Goal: Task Accomplishment & Management: Complete application form

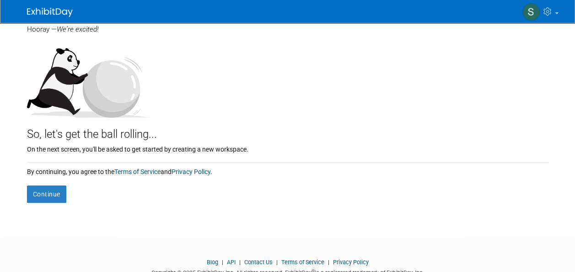
scroll to position [105, 0]
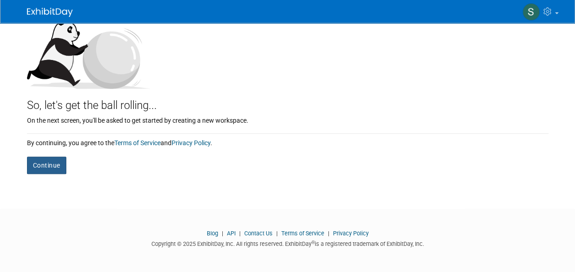
click at [46, 160] on button "Continue" at bounding box center [46, 164] width 39 height 17
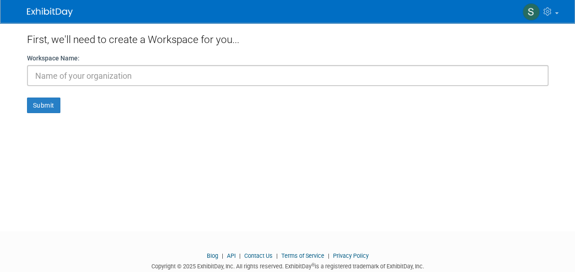
click at [57, 74] on input "text" at bounding box center [287, 75] width 521 height 21
type input "Upsher-Smith"
click at [48, 107] on button "Submit" at bounding box center [43, 105] width 33 height 16
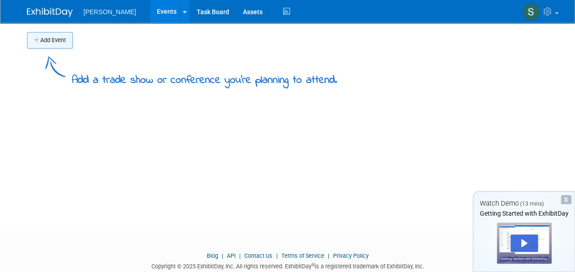
click at [53, 42] on button "Add Event" at bounding box center [50, 40] width 46 height 16
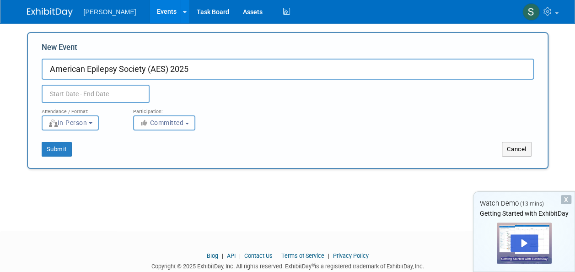
type input "American Epilepsy Society (AES) 2025"
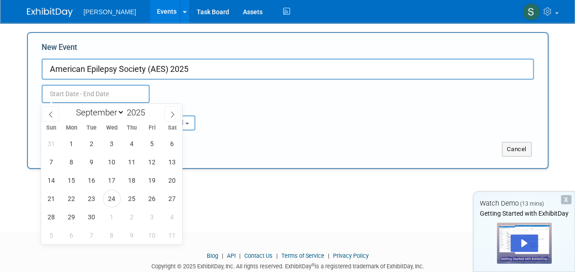
click at [79, 91] on input "text" at bounding box center [96, 94] width 108 height 18
click at [106, 111] on select "January February March April May June July August September October November De…" at bounding box center [98, 112] width 53 height 11
select select "11"
click at [72, 107] on select "January February March April May June July August September October November De…" at bounding box center [98, 112] width 53 height 11
click at [153, 143] on span "5" at bounding box center [152, 143] width 18 height 18
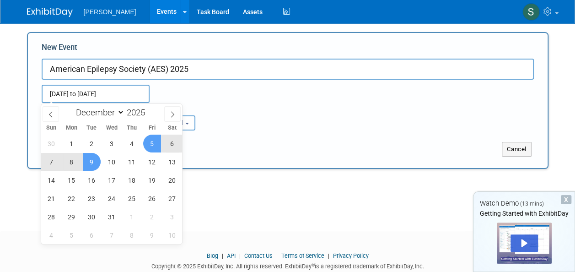
click at [86, 162] on span "9" at bounding box center [92, 162] width 18 height 18
click at [59, 153] on span "7" at bounding box center [52, 162] width 18 height 18
type input "Dec 7, 2025 to Dec 7, 2025"
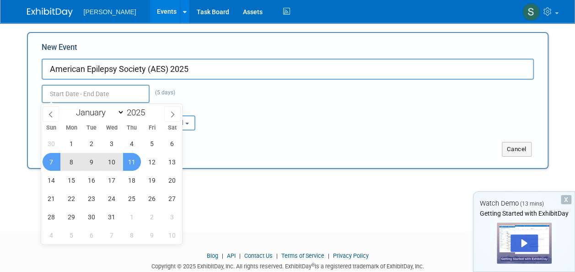
type input "Dec 7, 2025 to Dec 7, 2025"
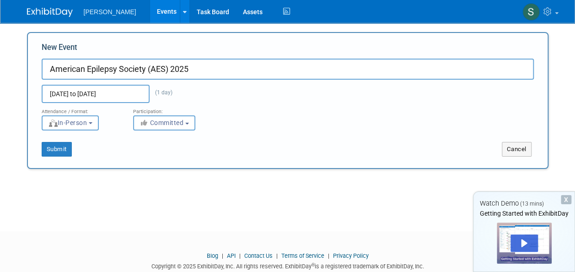
drag, startPoint x: 314, startPoint y: 197, endPoint x: 329, endPoint y: 195, distance: 15.3
click at [314, 197] on div "Add Event Add a trade show or conference you're planning to attend. New Event A…" at bounding box center [287, 119] width 535 height 192
click at [79, 122] on span "In-Person" at bounding box center [67, 122] width 39 height 7
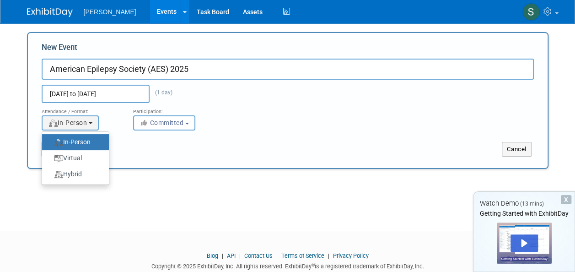
click at [77, 137] on label "In-Person" at bounding box center [73, 142] width 53 height 12
click at [50, 139] on input "In-Person" at bounding box center [47, 142] width 6 height 6
click at [86, 144] on label "In-Person" at bounding box center [73, 142] width 53 height 12
click at [50, 144] on input "In-Person" at bounding box center [47, 142] width 6 height 6
click at [180, 172] on div "Add Event Add a trade show or conference you're planning to attend. New Event A…" at bounding box center [287, 119] width 535 height 192
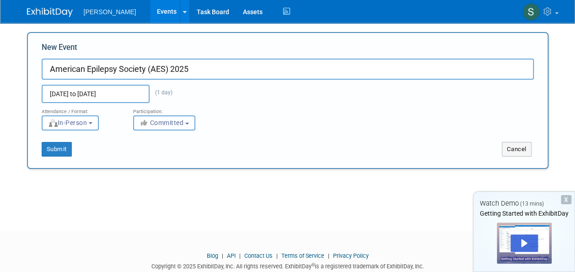
click at [177, 125] on span "Committed" at bounding box center [161, 122] width 44 height 7
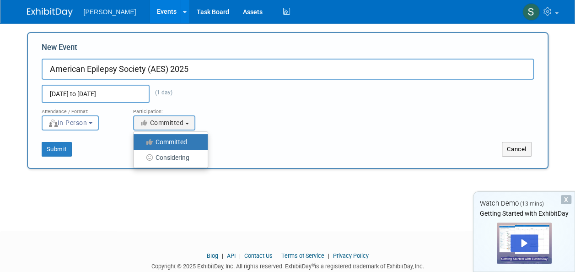
click at [174, 143] on label "Committed" at bounding box center [168, 142] width 60 height 12
click at [142, 143] on input "Committed" at bounding box center [139, 142] width 6 height 6
click at [180, 231] on footer "Blog | API | Contact Us | Terms of Service | Privacy Policy Copyright © 2025 Ex…" at bounding box center [287, 263] width 575 height 64
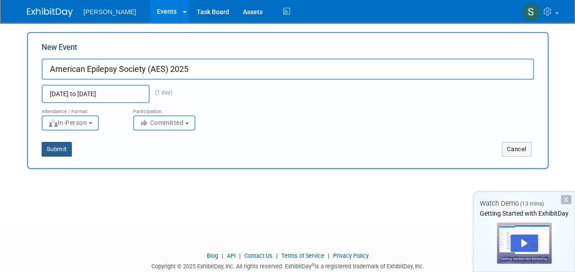
click at [50, 147] on button "Submit" at bounding box center [57, 149] width 30 height 15
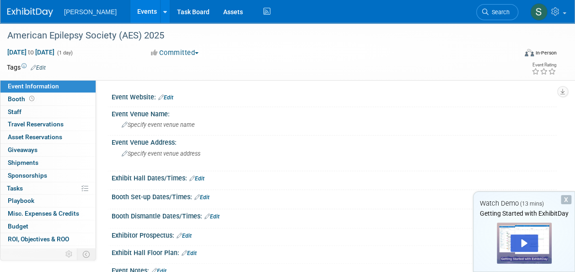
click at [205, 197] on link "Edit" at bounding box center [201, 197] width 15 height 6
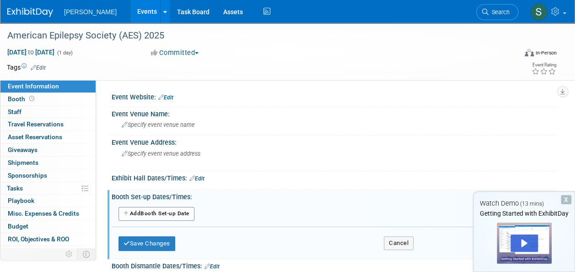
click at [155, 208] on button "Add Another Booth Set-up Date" at bounding box center [156, 214] width 76 height 14
select select "11"
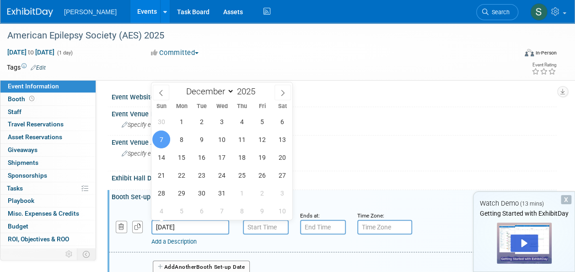
click at [201, 222] on input "Dec 7, 2025" at bounding box center [190, 226] width 78 height 15
click at [259, 122] on span "5" at bounding box center [262, 121] width 18 height 18
type input "[DATE]"
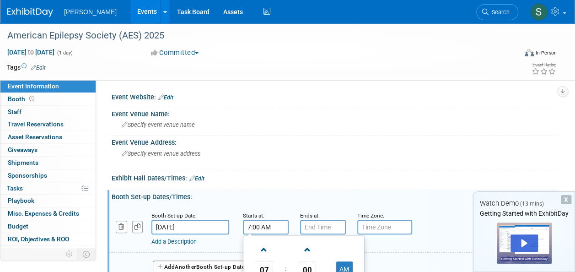
click at [266, 226] on input "7:00 AM" at bounding box center [266, 226] width 46 height 15
click at [266, 266] on span "07" at bounding box center [264, 269] width 17 height 16
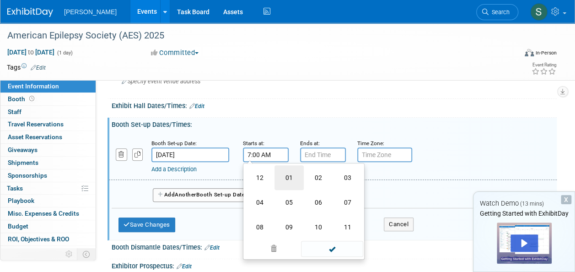
scroll to position [91, 0]
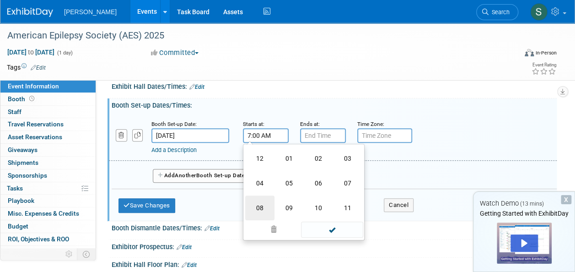
click at [265, 203] on td "08" at bounding box center [259, 207] width 29 height 25
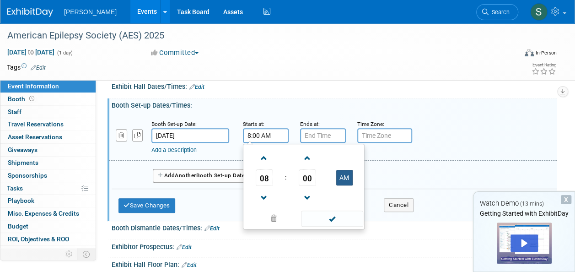
click at [341, 174] on button "AM" at bounding box center [344, 178] width 16 height 16
type input "8:00 PM"
type input "7:00 PM"
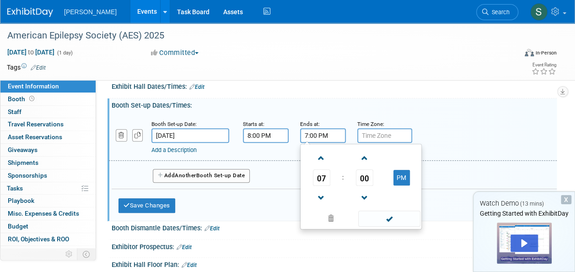
click at [311, 137] on input "7:00 PM" at bounding box center [323, 135] width 46 height 15
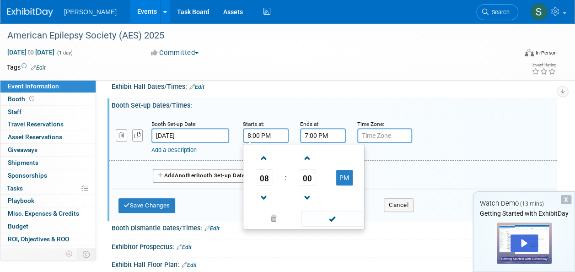
click at [275, 137] on input "8:00 PM" at bounding box center [266, 135] width 46 height 15
click at [348, 179] on button "PM" at bounding box center [344, 178] width 16 height 16
type input "8:00 AM"
click at [343, 134] on input "7:00 PM" at bounding box center [323, 135] width 46 height 15
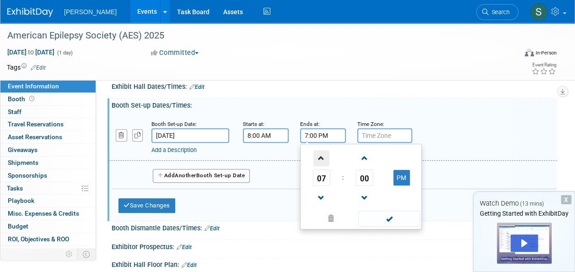
click at [320, 155] on span at bounding box center [321, 158] width 16 height 16
click at [320, 192] on span at bounding box center [321, 198] width 16 height 16
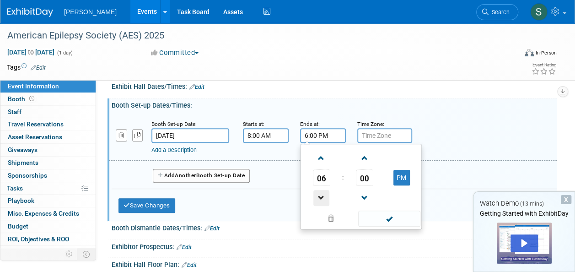
click at [320, 192] on span at bounding box center [321, 198] width 16 height 16
type input "5:00 PM"
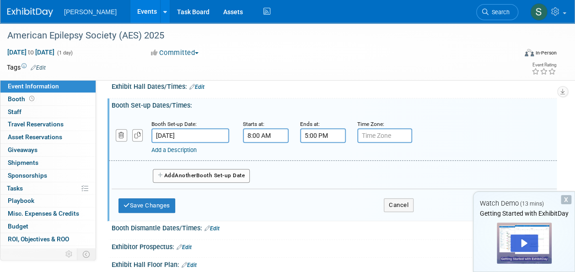
click at [397, 129] on input "text" at bounding box center [384, 135] width 55 height 15
click at [389, 132] on input "text" at bounding box center [384, 135] width 55 height 15
drag, startPoint x: 382, startPoint y: 135, endPoint x: 311, endPoint y: 135, distance: 70.4
click at [311, 135] on div "Booth Set-up Date: Dec 5, 2025 Starts at: 8:00 AM Ends at: 5:00 PM Time Zone: A…" at bounding box center [332, 137] width 447 height 47
type input "EST"
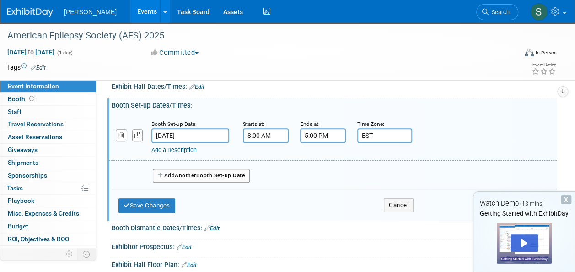
click at [276, 206] on div "Save Changes Cancel" at bounding box center [265, 203] width 295 height 28
click at [272, 193] on div "Save Changes Cancel" at bounding box center [265, 203] width 295 height 28
click at [162, 207] on button "Save Changes" at bounding box center [146, 205] width 57 height 15
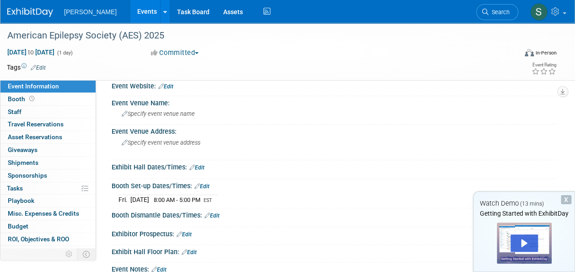
scroll to position [0, 0]
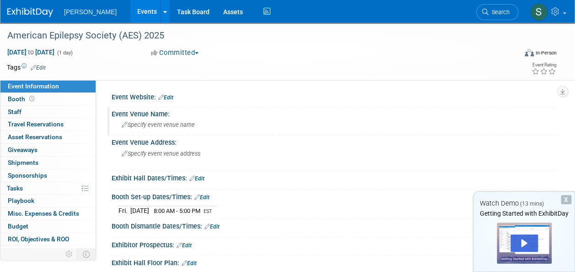
click at [141, 122] on span "Specify event venue name" at bounding box center [158, 124] width 73 height 7
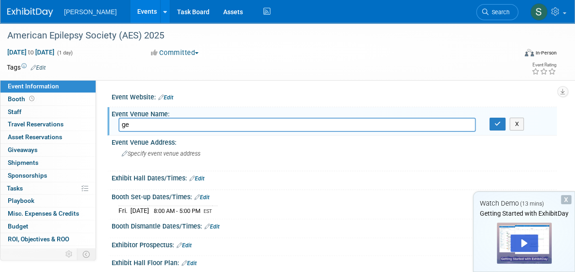
type input "g"
paste input "Georgia World Congress Center, Building B"
type input "Georgia World Congress Center, Building B"
click at [137, 154] on span "Specify event venue address" at bounding box center [161, 153] width 79 height 7
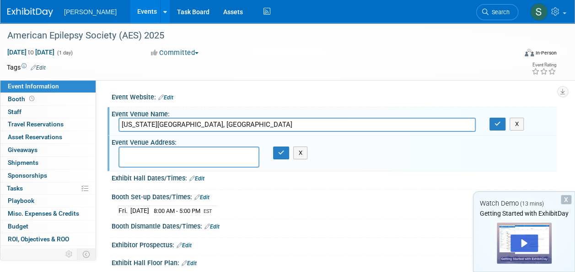
paste textarea "285 Andrew Young International Blvd. NW, Atlanta, GA 30313"
type textarea "285 Andrew Young International Blvd. NW, Atlanta, GA 30313"
click at [307, 221] on div "Booth Dismantle Dates/Times: Edit" at bounding box center [334, 225] width 445 height 12
click at [202, 178] on link "Edit" at bounding box center [196, 178] width 15 height 6
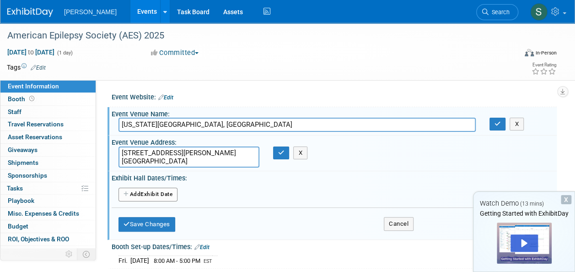
click at [142, 194] on button "Add Another Exhibit Date" at bounding box center [147, 194] width 59 height 14
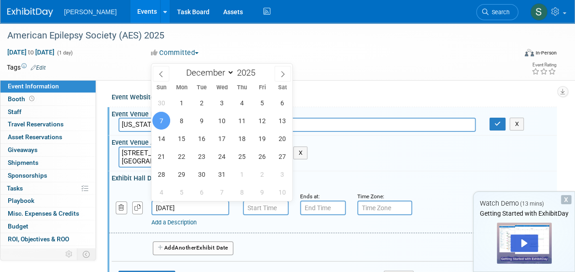
click at [190, 205] on input "Dec 7, 2025" at bounding box center [190, 207] width 78 height 15
click at [280, 98] on span "6" at bounding box center [282, 103] width 18 height 18
type input "Dec 6, 2025"
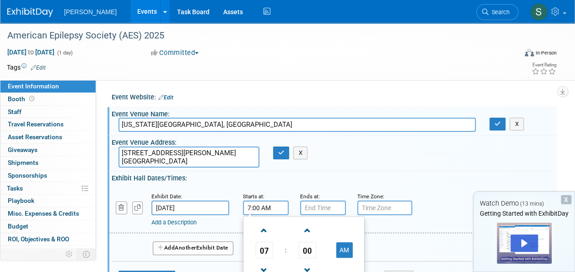
click at [260, 204] on input "7:00 AM" at bounding box center [266, 207] width 46 height 15
click at [262, 228] on span at bounding box center [264, 230] width 16 height 16
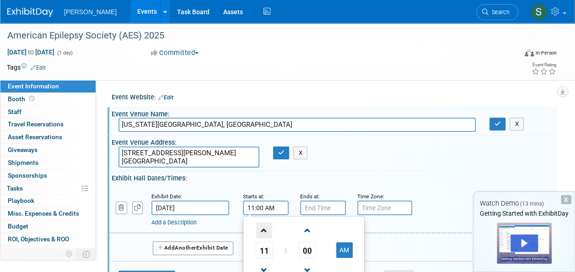
click at [262, 228] on span at bounding box center [264, 230] width 16 height 16
type input "12:00 PM"
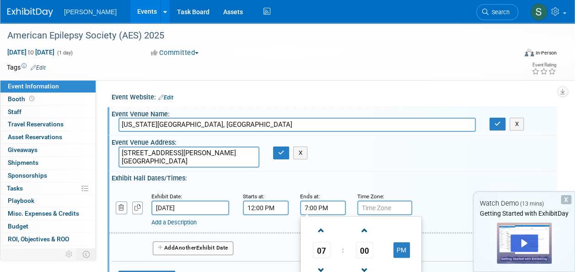
click at [323, 206] on input "7:00 PM" at bounding box center [323, 207] width 46 height 15
click at [317, 227] on span at bounding box center [321, 230] width 16 height 16
click at [317, 262] on span at bounding box center [321, 270] width 16 height 16
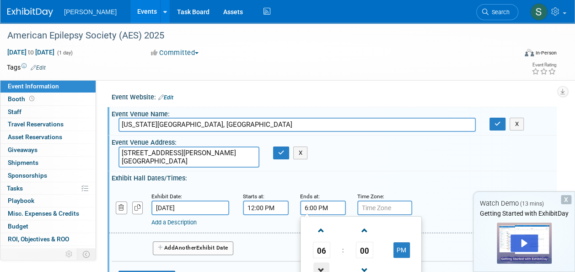
type input "5:00 PM"
click at [377, 200] on div "Time Zone: Apply to all" at bounding box center [378, 203] width 43 height 24
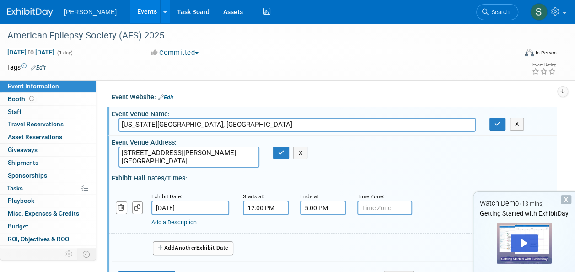
click at [362, 211] on input "text" at bounding box center [384, 207] width 55 height 15
type input "EST"
click at [178, 244] on span "Another" at bounding box center [185, 247] width 21 height 6
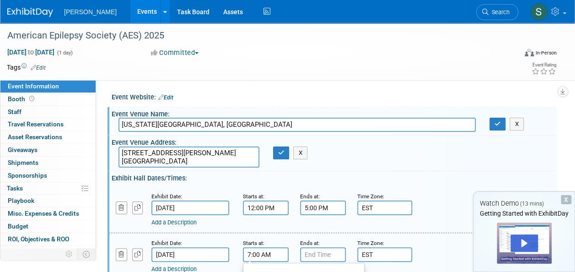
click at [275, 253] on input "7:00 AM" at bounding box center [266, 254] width 46 height 15
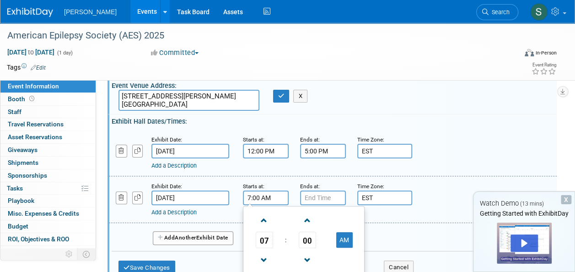
scroll to position [66, 0]
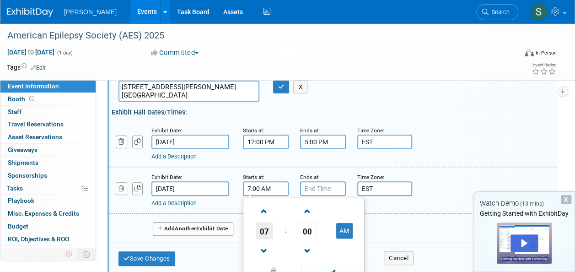
click at [263, 226] on span "07" at bounding box center [264, 230] width 17 height 16
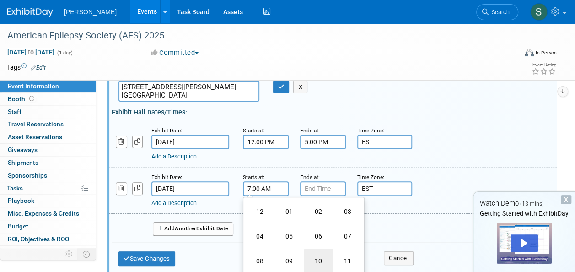
click at [319, 255] on td "10" at bounding box center [318, 260] width 29 height 25
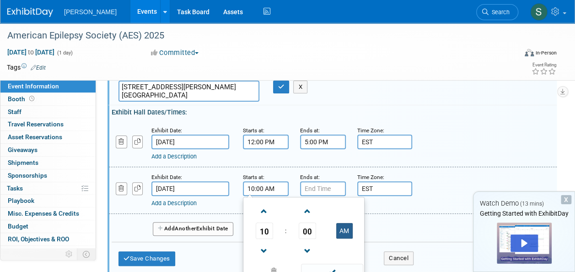
click at [339, 228] on button "AM" at bounding box center [344, 231] width 16 height 16
type input "10:00 PM"
type input "7:00 PM"
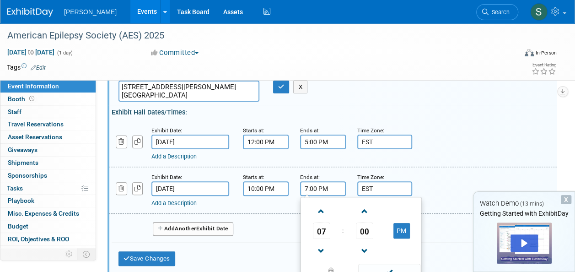
click at [323, 192] on input "7:00 PM" at bounding box center [323, 188] width 46 height 15
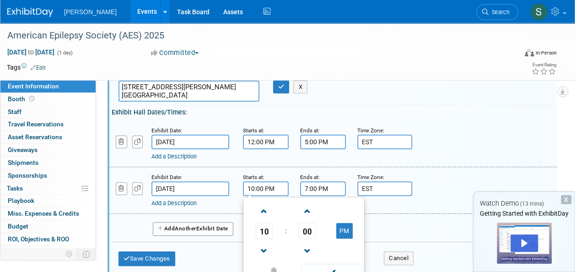
click at [276, 186] on input "10:00 PM" at bounding box center [266, 188] width 46 height 15
click at [342, 228] on button "PM" at bounding box center [344, 231] width 16 height 16
type input "10:00 AM"
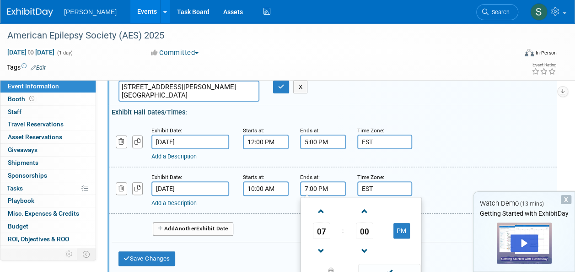
click at [331, 192] on input "7:00 PM" at bounding box center [323, 188] width 46 height 15
click at [316, 247] on span at bounding box center [321, 251] width 16 height 16
type input "4:00 PM"
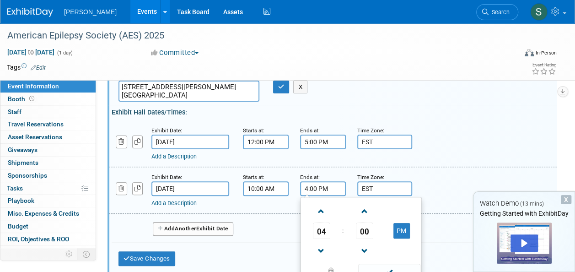
click at [447, 169] on div "Exhibit Date: Dec 7, 2025 Starts at: 10:00 AM Ends at: 4:00 PM 04 : 00 PM 12 01…" at bounding box center [332, 190] width 447 height 47
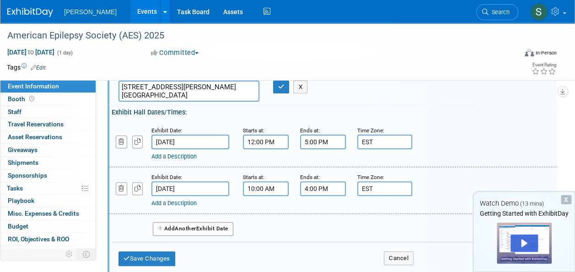
click at [183, 222] on button "Add Another Exhibit Date" at bounding box center [193, 229] width 80 height 14
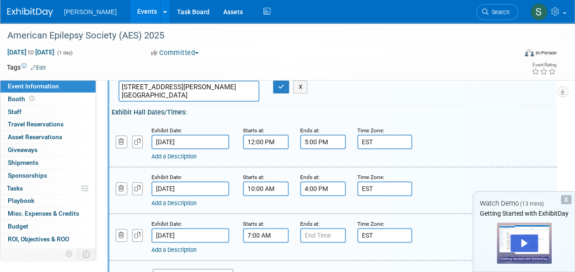
click at [273, 234] on input "7:00 AM" at bounding box center [266, 235] width 46 height 15
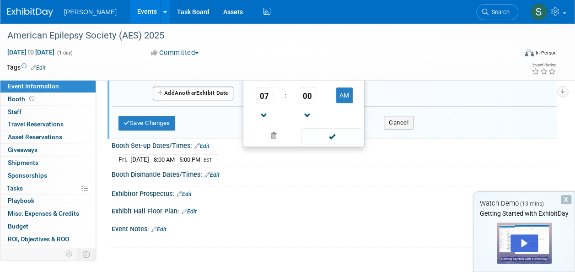
scroll to position [183, 0]
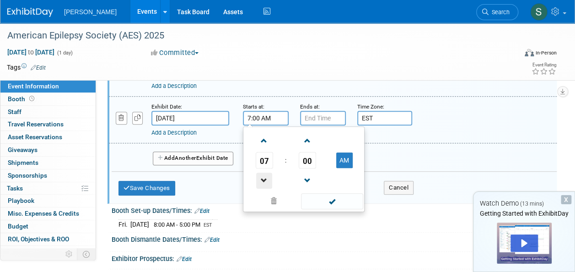
click at [266, 180] on span at bounding box center [264, 180] width 16 height 16
click at [261, 138] on span at bounding box center [264, 141] width 16 height 16
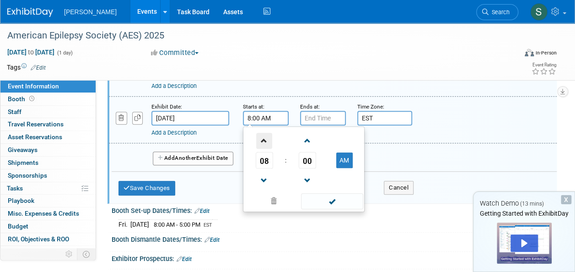
click at [261, 138] on span at bounding box center [264, 141] width 16 height 16
type input "10:00 AM"
click at [320, 115] on input "7:00 PM" at bounding box center [323, 118] width 46 height 15
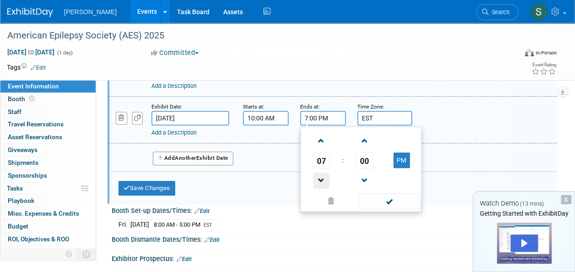
click at [318, 178] on span at bounding box center [321, 180] width 16 height 16
type input "4:00 PM"
click at [424, 245] on div at bounding box center [333, 246] width 431 height 2
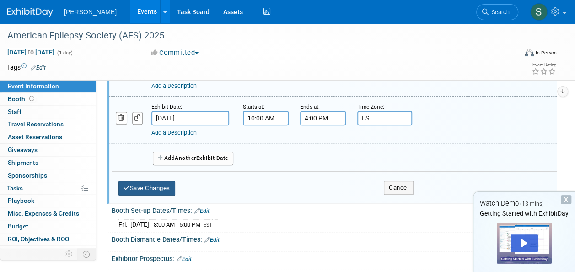
click at [157, 187] on button "Save Changes" at bounding box center [146, 188] width 57 height 15
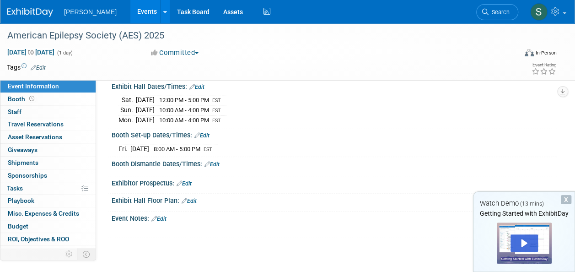
scroll to position [0, 0]
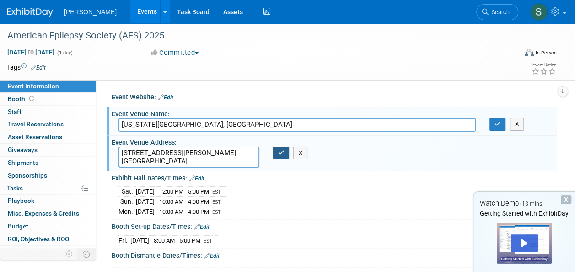
click at [280, 156] on button "button" at bounding box center [281, 152] width 16 height 13
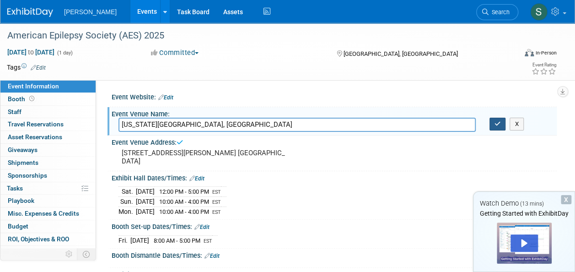
click at [499, 127] on button "button" at bounding box center [497, 123] width 16 height 13
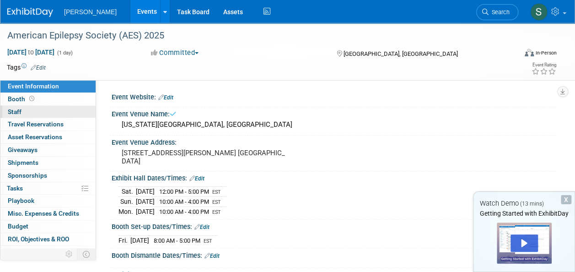
click at [19, 112] on span "Staff 0" at bounding box center [15, 111] width 14 height 7
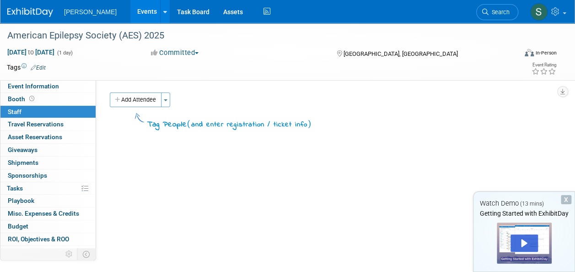
click at [136, 99] on button "Add Attendee" at bounding box center [136, 99] width 52 height 15
select select "5a383445-5153-40ea-90c8-9b6111251d3e"
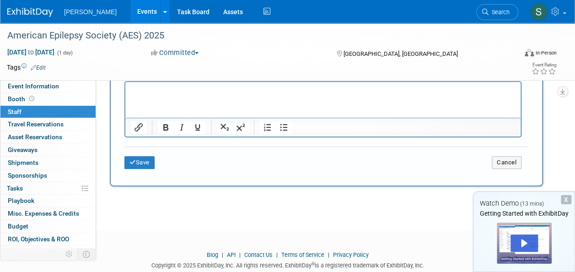
scroll to position [274, 0]
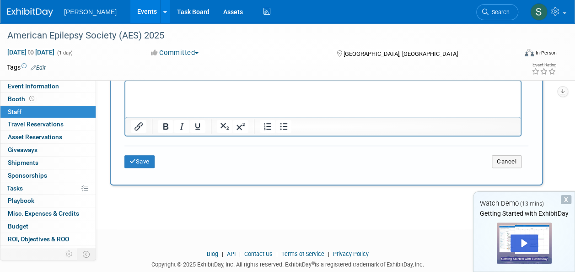
click at [138, 169] on div "Save Cancel" at bounding box center [326, 159] width 404 height 29
click at [143, 163] on button "Save" at bounding box center [139, 161] width 30 height 13
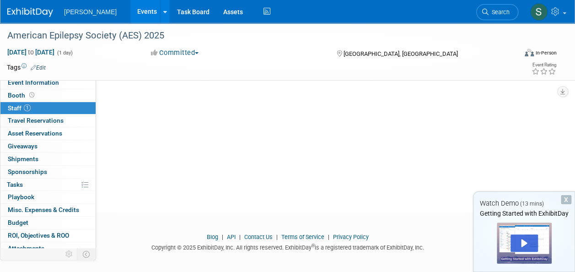
scroll to position [0, 0]
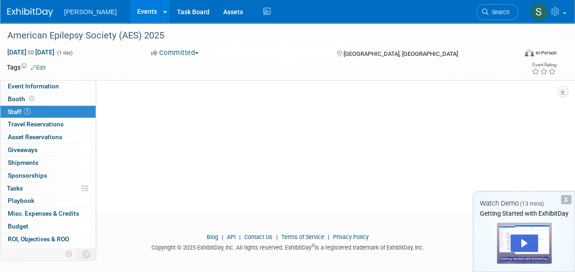
click at [22, 111] on span "Staff 1" at bounding box center [19, 111] width 23 height 7
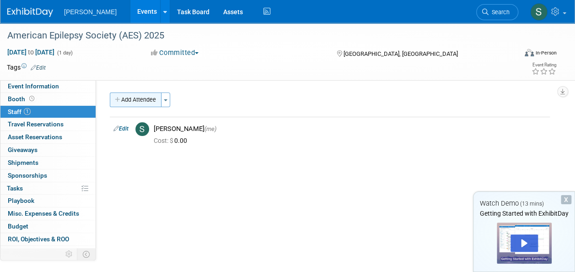
click at [134, 100] on button "Add Attendee" at bounding box center [136, 99] width 52 height 15
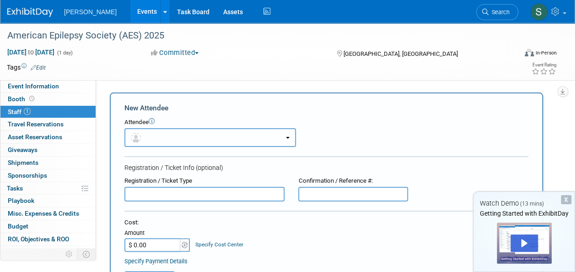
click at [194, 142] on button "button" at bounding box center [209, 137] width 171 height 19
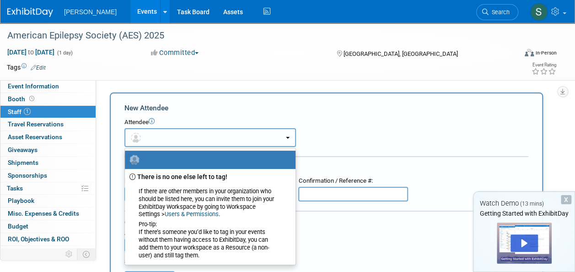
click at [198, 140] on button "button" at bounding box center [209, 137] width 171 height 19
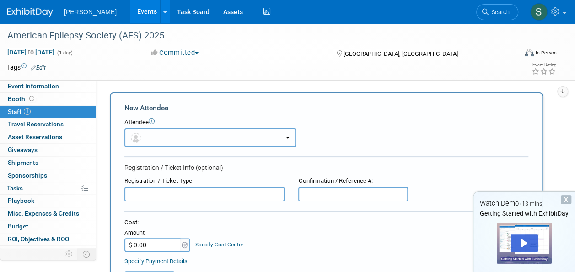
click at [134, 140] on img "button" at bounding box center [136, 138] width 10 height 10
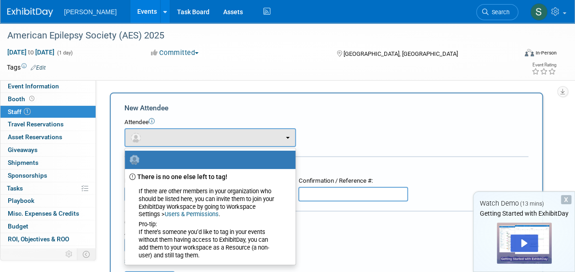
click at [153, 122] on icon at bounding box center [152, 121] width 6 height 6
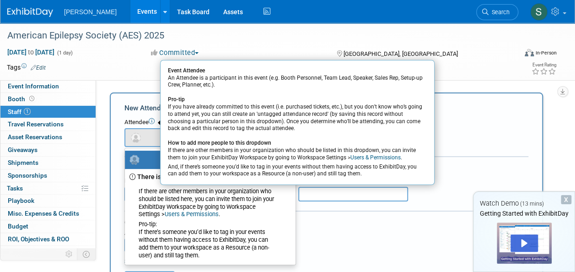
drag, startPoint x: 470, startPoint y: 146, endPoint x: 476, endPoint y: 141, distance: 8.4
click at [470, 146] on div "Attendee Event Attendee An Attendee is a participant in this event (e.g. Booth …" at bounding box center [326, 132] width 404 height 29
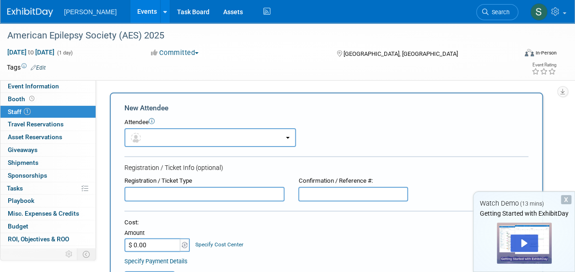
click at [15, 111] on span "Staff 1" at bounding box center [19, 111] width 23 height 7
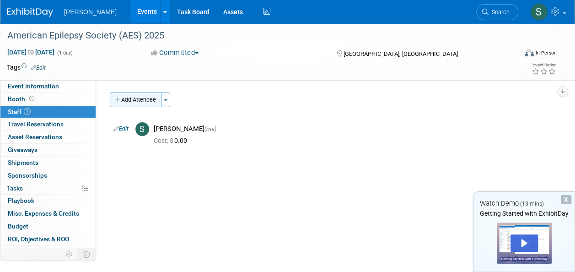
click at [115, 98] on icon "button" at bounding box center [118, 100] width 6 height 6
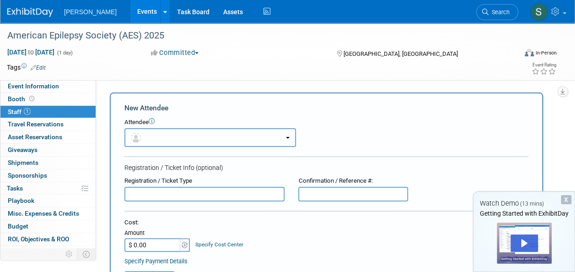
click at [154, 136] on button "button" at bounding box center [209, 137] width 171 height 19
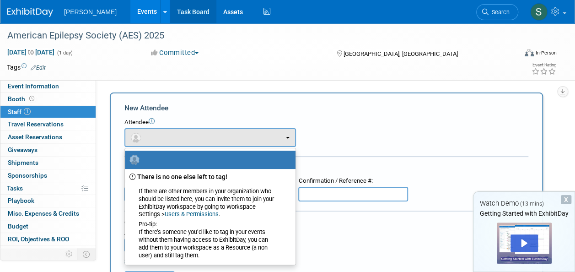
click at [175, 16] on link "Task Board" at bounding box center [193, 11] width 46 height 23
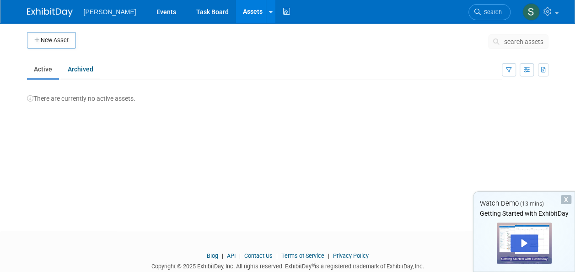
click at [103, 11] on span "[PERSON_NAME]" at bounding box center [110, 11] width 53 height 7
click at [157, 9] on link "Events" at bounding box center [165, 11] width 33 height 23
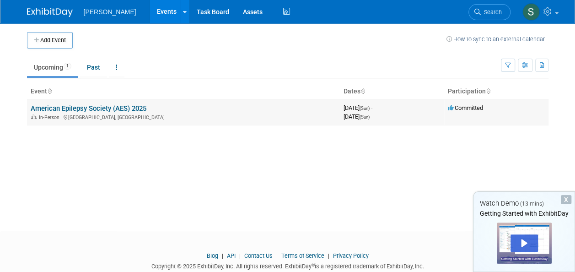
click at [94, 110] on link "American Epilepsy Society (AES) 2025" at bounding box center [89, 108] width 116 height 8
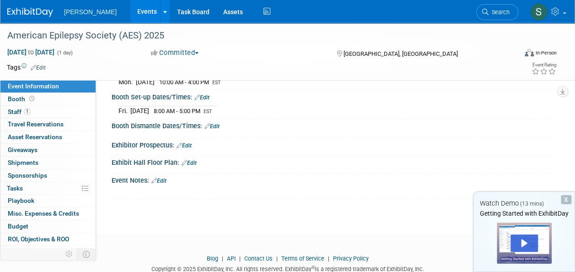
scroll to position [152, 0]
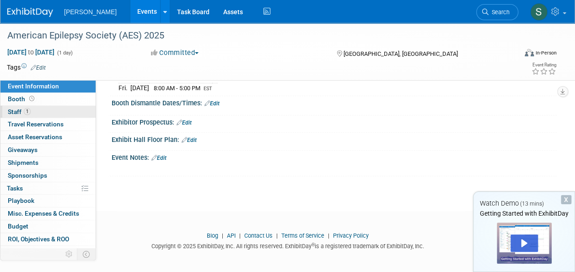
click at [18, 110] on span "Staff 1" at bounding box center [19, 111] width 23 height 7
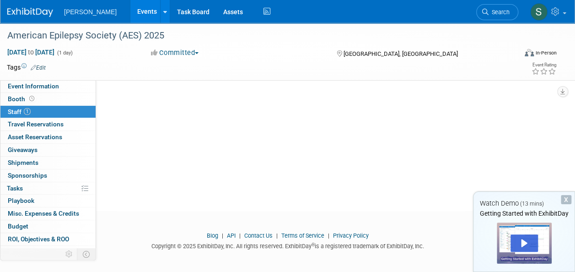
scroll to position [0, 0]
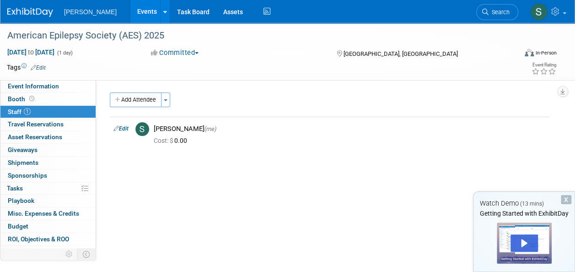
click at [41, 69] on link "Edit" at bounding box center [38, 67] width 15 height 6
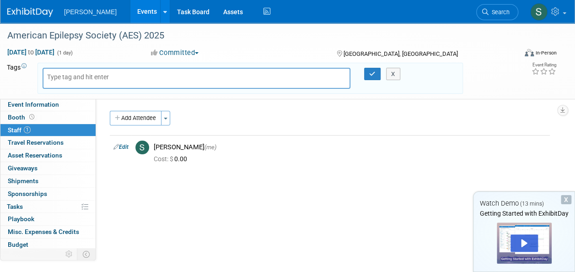
click at [75, 78] on input "text" at bounding box center [83, 76] width 73 height 9
type input "j"
type input "Jim Maahs"
click at [372, 73] on icon "button" at bounding box center [372, 74] width 6 height 6
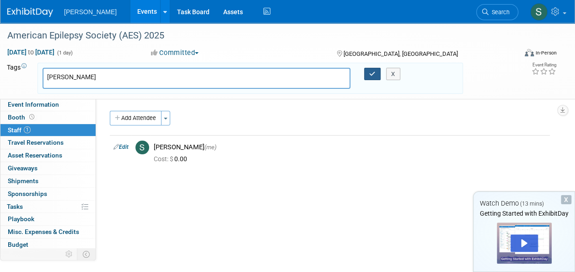
type input "Jim Maahs"
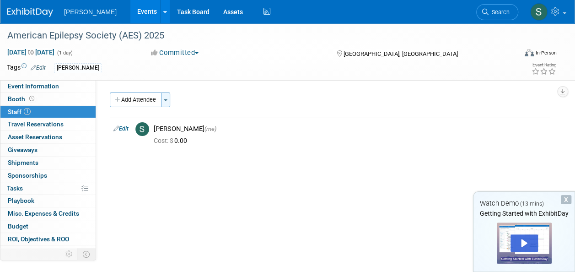
click at [164, 103] on button "Toggle Dropdown" at bounding box center [165, 99] width 9 height 15
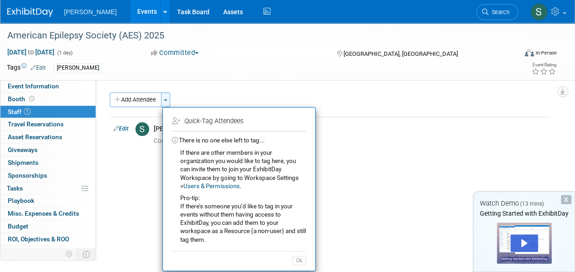
click at [164, 103] on button "Toggle Dropdown" at bounding box center [165, 99] width 9 height 15
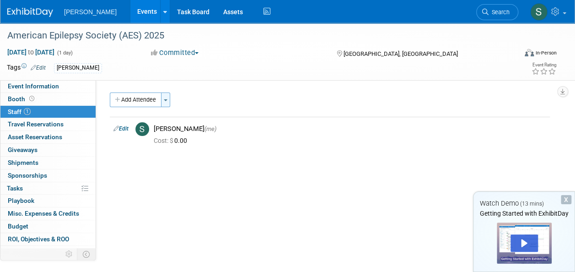
click at [166, 98] on button "Toggle Dropdown" at bounding box center [165, 99] width 9 height 15
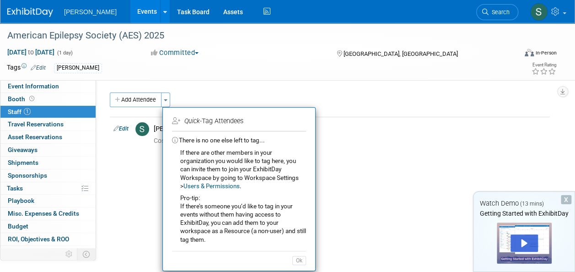
click at [105, 75] on div "Tags Edit Jim Maahs Jim Maahs Jim Maahs X Event Rating" at bounding box center [281, 69] width 563 height 16
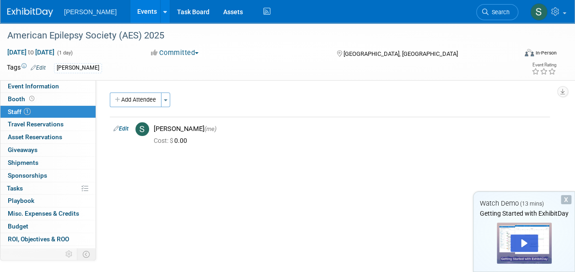
click at [46, 65] on link "Edit" at bounding box center [38, 67] width 15 height 6
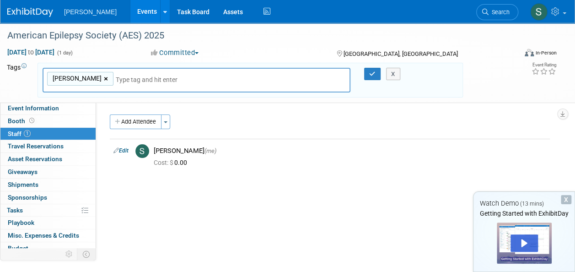
click at [104, 78] on link "×" at bounding box center [107, 79] width 6 height 11
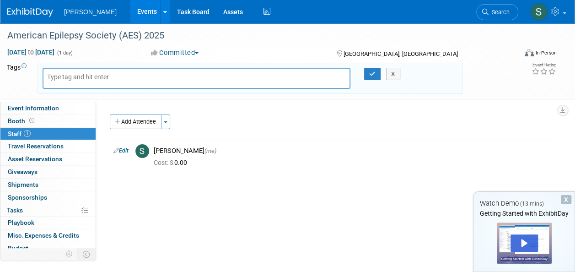
click at [424, 179] on div "Add Attendee Toggle Dropdown Quick -Tag Attendees Apply Users & Permissions" at bounding box center [330, 148] width 440 height 68
click at [393, 77] on button "X" at bounding box center [393, 74] width 14 height 13
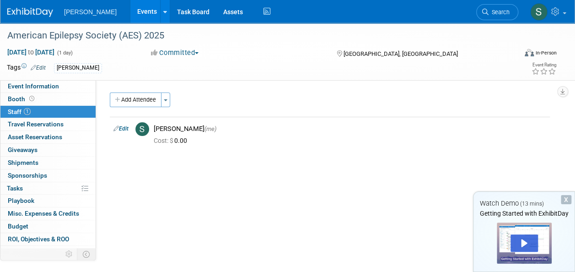
click at [41, 68] on link "Edit" at bounding box center [38, 67] width 15 height 6
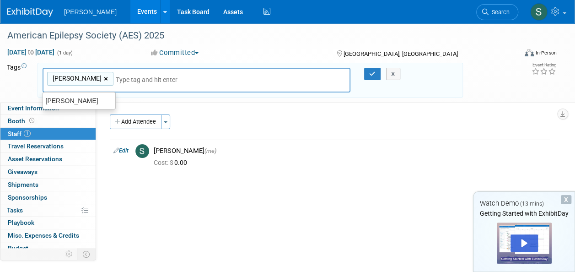
click at [104, 80] on link "×" at bounding box center [107, 79] width 6 height 11
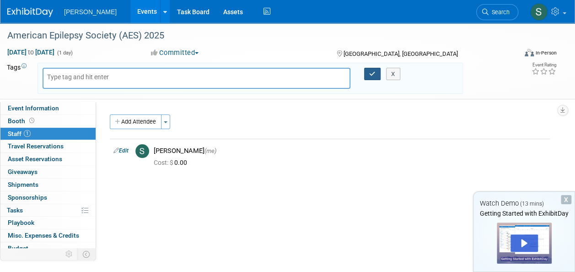
click at [372, 71] on icon "button" at bounding box center [372, 74] width 6 height 6
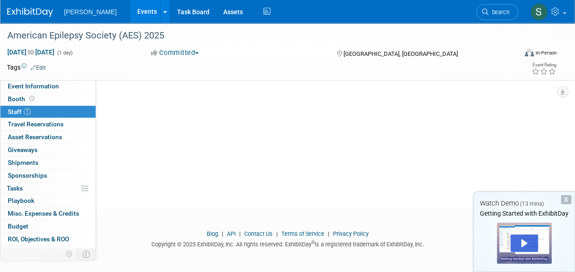
scroll to position [96, 0]
click at [160, 14] on link at bounding box center [165, 11] width 10 height 23
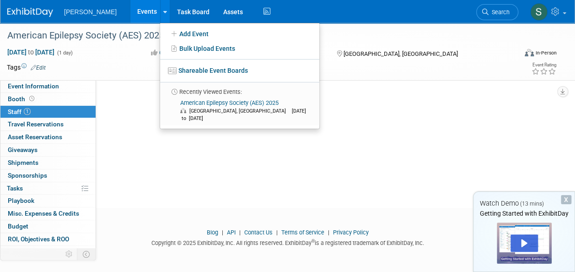
click at [17, 109] on span "Staff 1" at bounding box center [19, 111] width 23 height 7
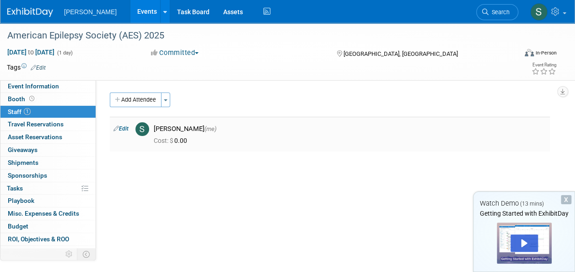
click at [123, 128] on link "Edit" at bounding box center [120, 128] width 15 height 6
select select "5a383445-5153-40ea-90c8-9b6111251d3e"
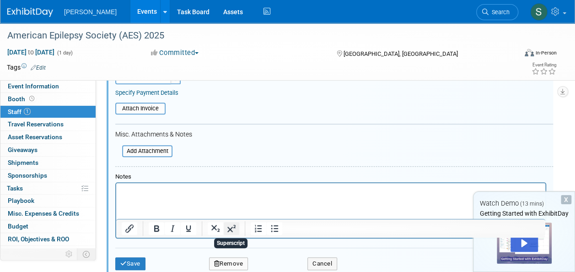
scroll to position [287, 0]
